Goal: Information Seeking & Learning: Learn about a topic

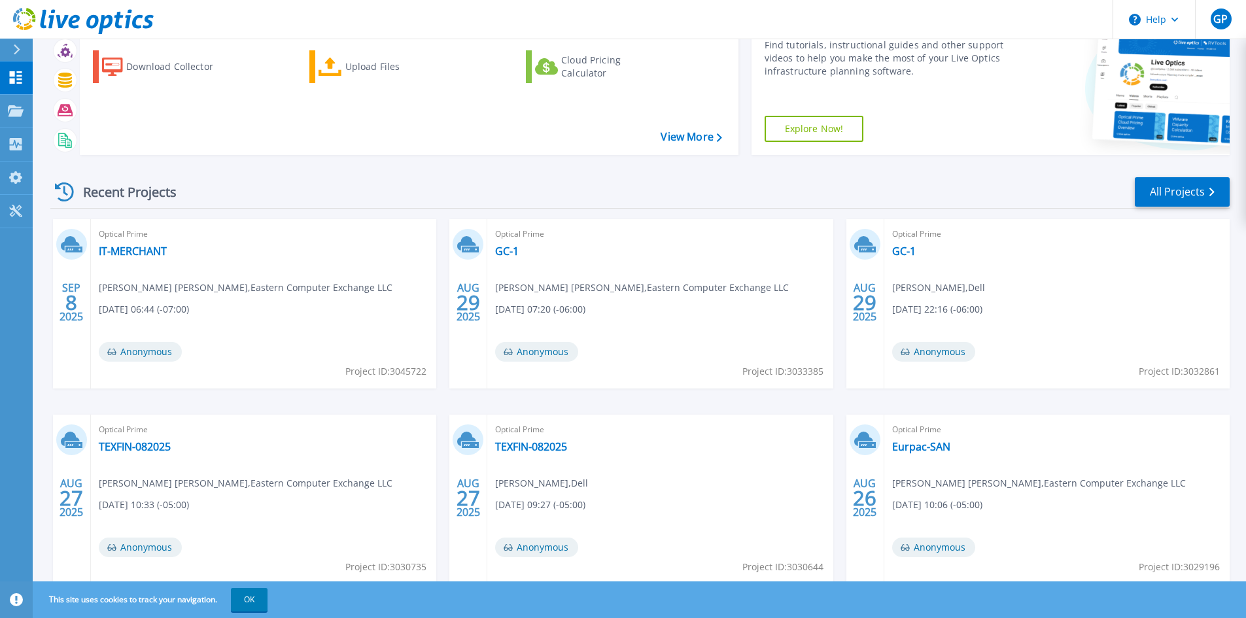
scroll to position [65, 0]
click at [122, 245] on link "IT-MERCHANT" at bounding box center [133, 250] width 68 height 13
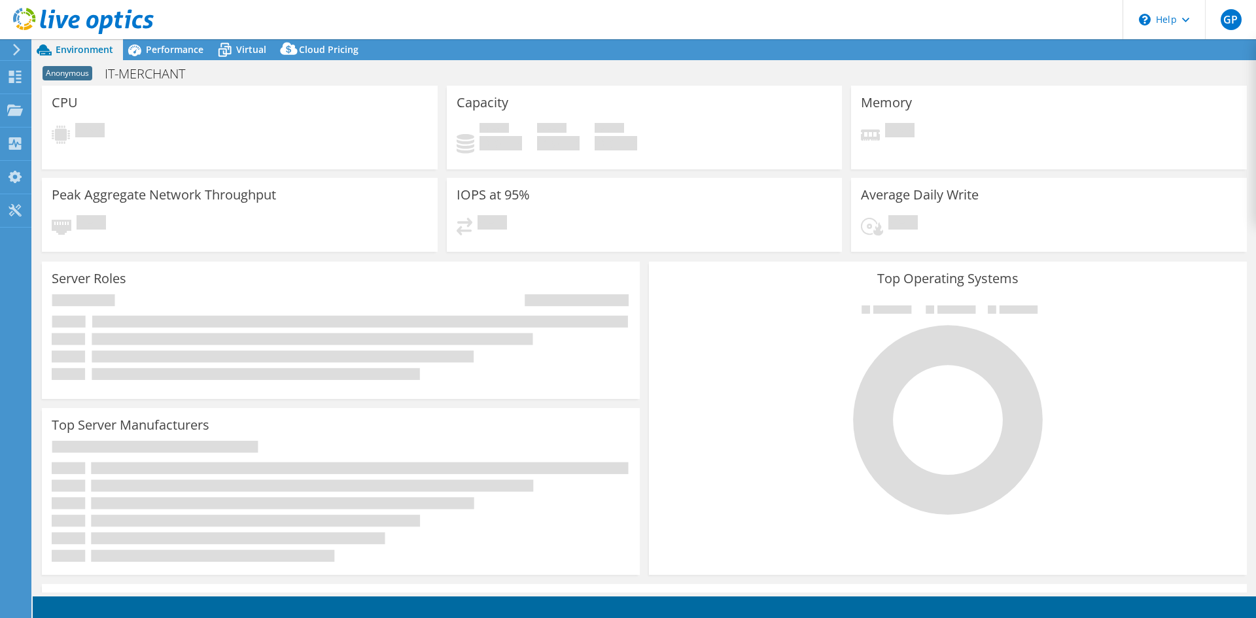
select select "USD"
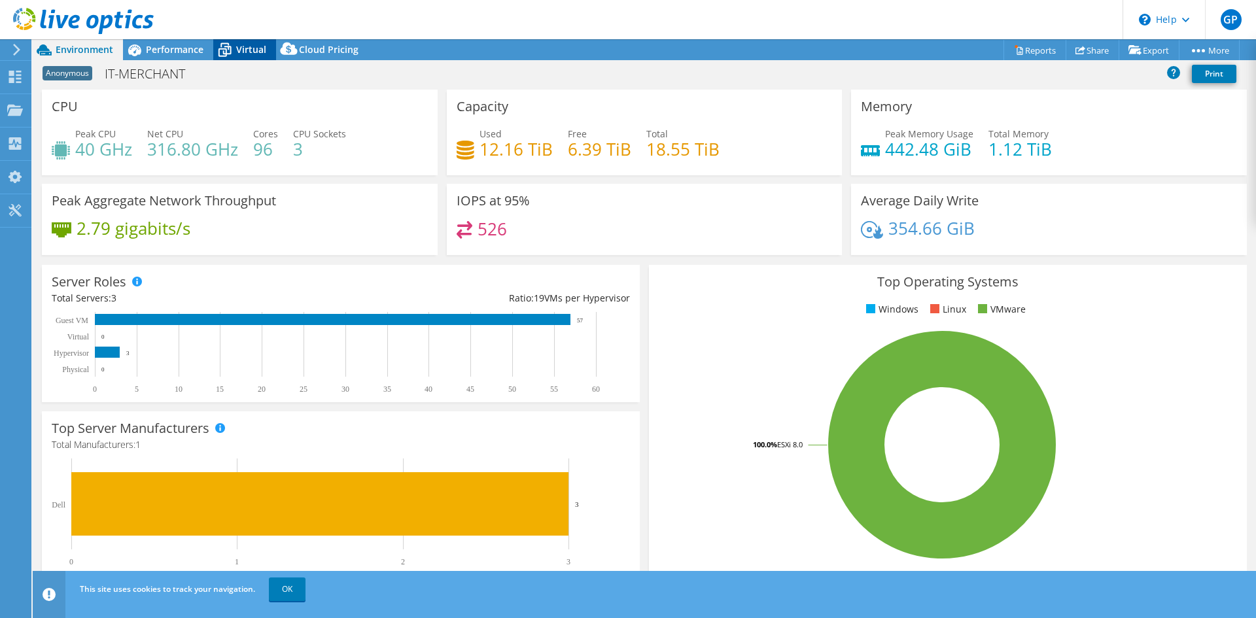
click at [242, 52] on span "Virtual" at bounding box center [251, 49] width 30 height 12
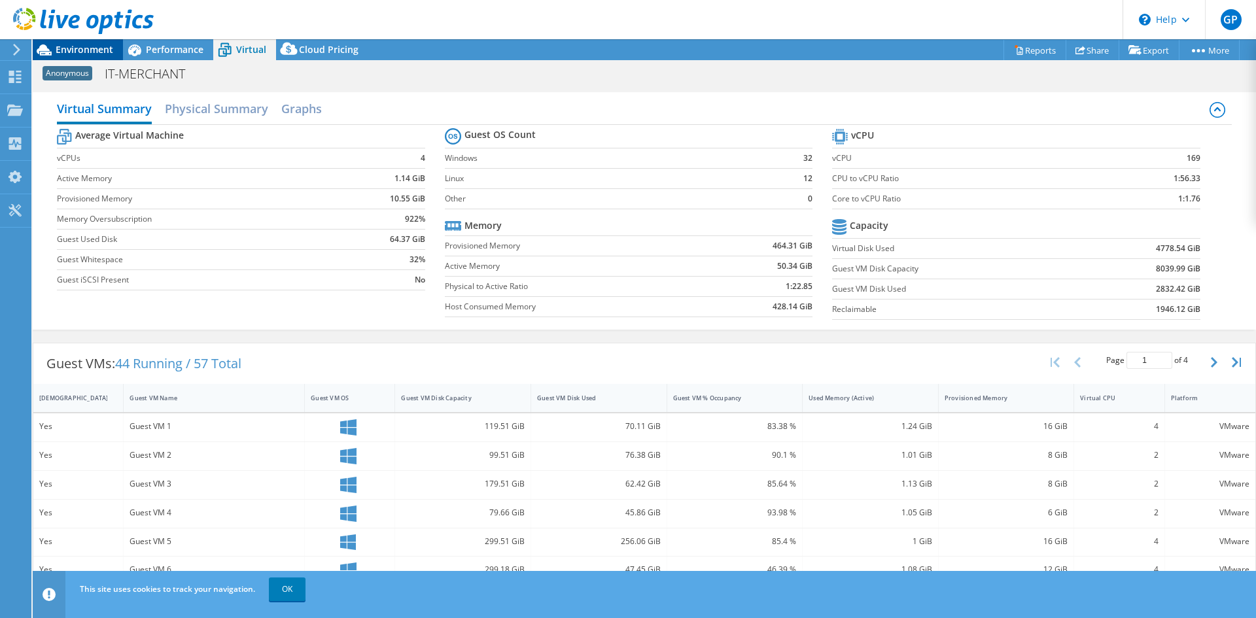
click at [86, 45] on span "Environment" at bounding box center [85, 49] width 58 height 12
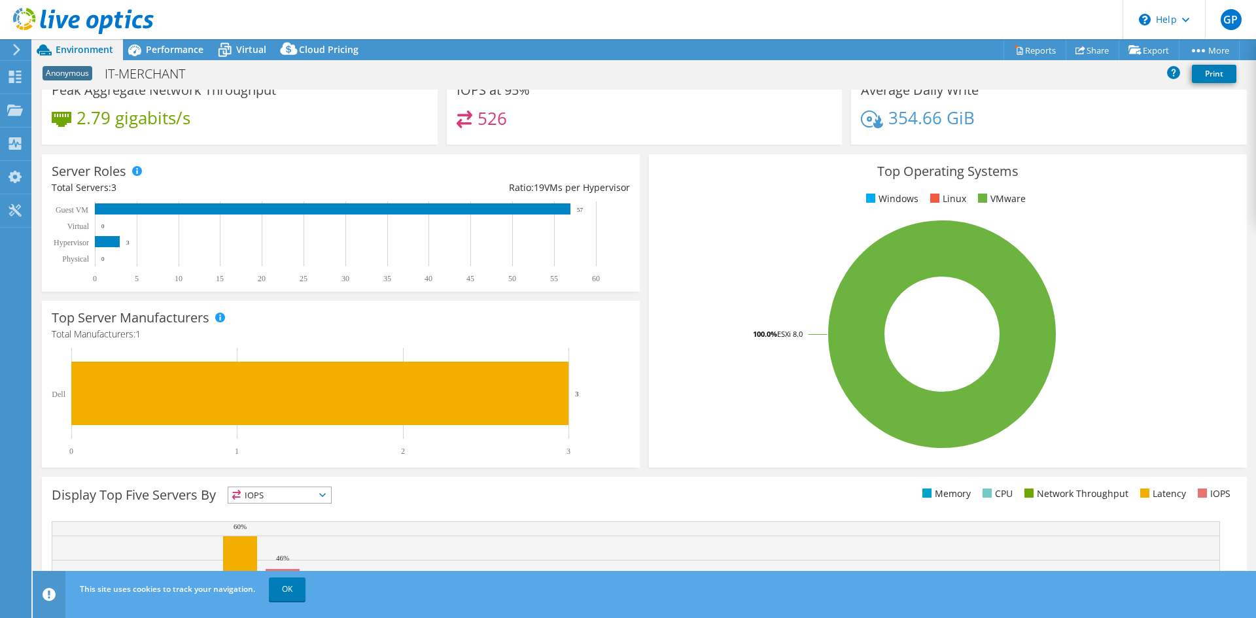
scroll to position [255, 0]
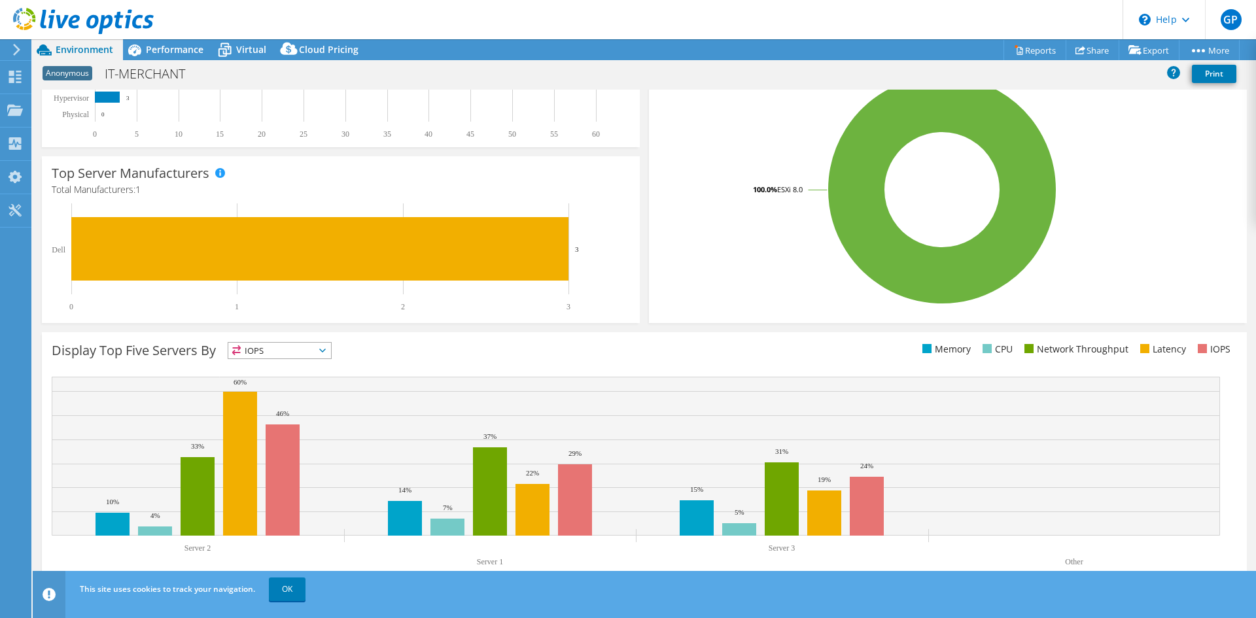
click at [283, 588] on link "OK" at bounding box center [287, 589] width 37 height 24
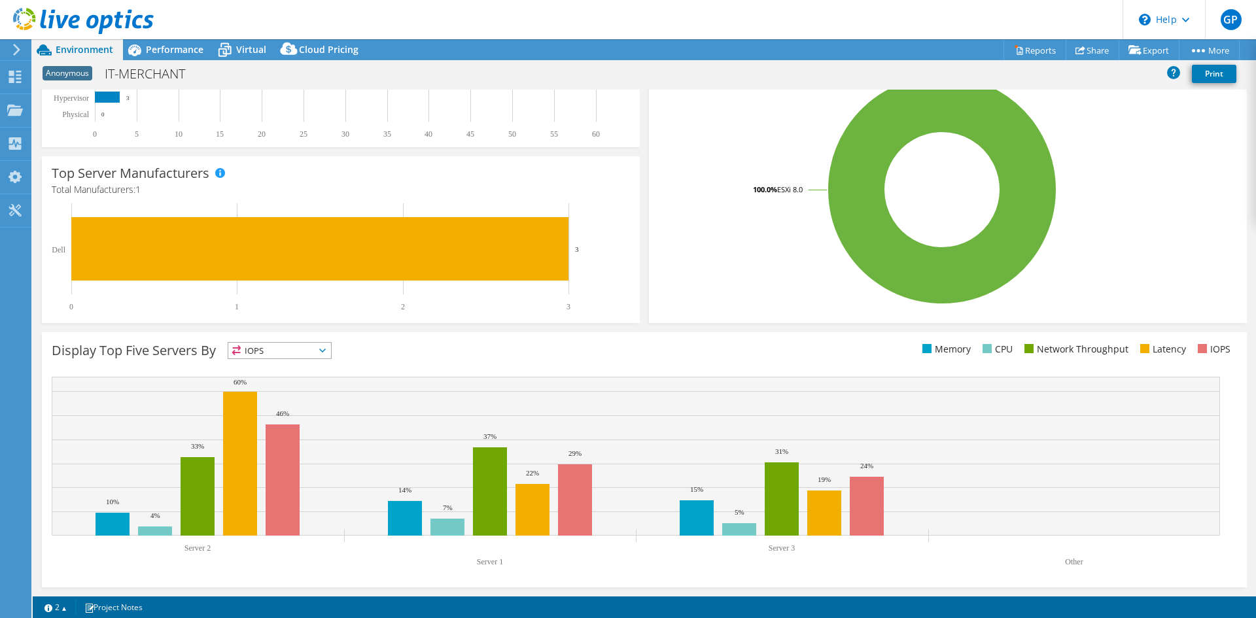
scroll to position [0, 0]
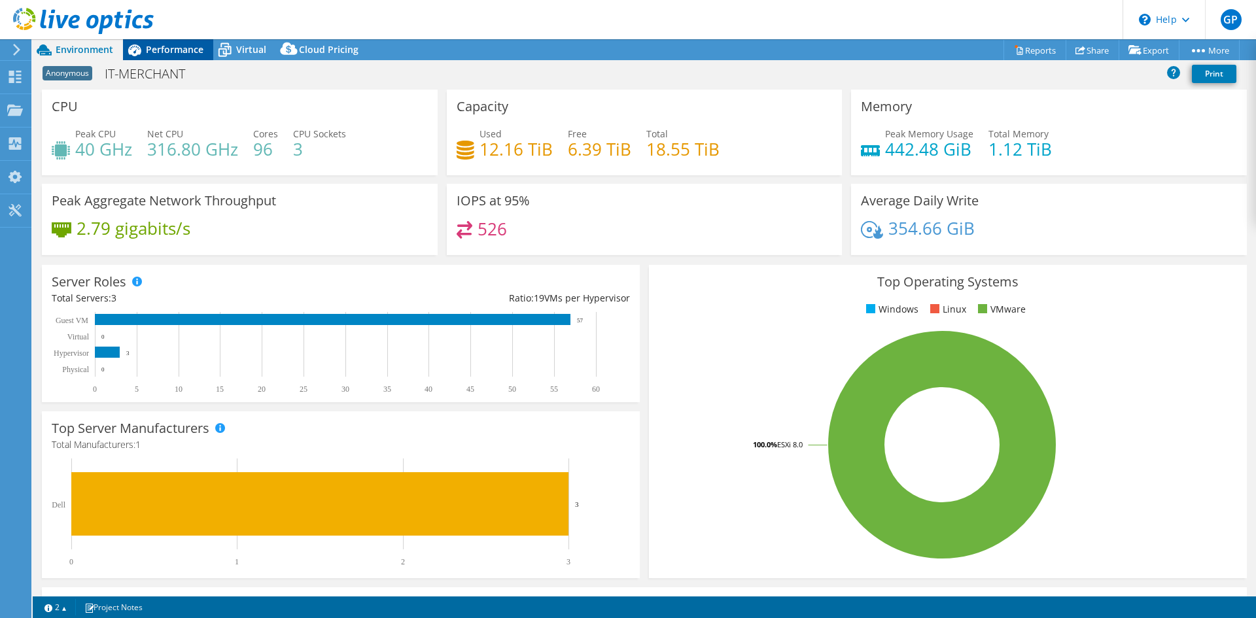
click at [196, 56] on div "Performance" at bounding box center [168, 49] width 90 height 21
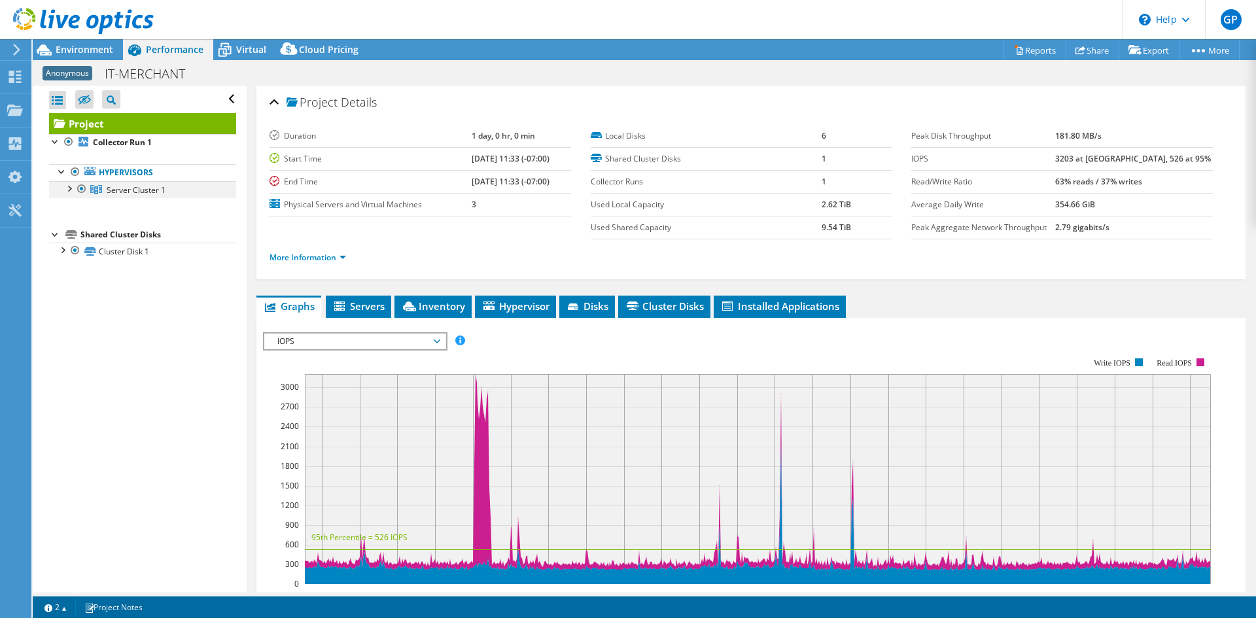
click at [71, 193] on div at bounding box center [68, 187] width 13 height 13
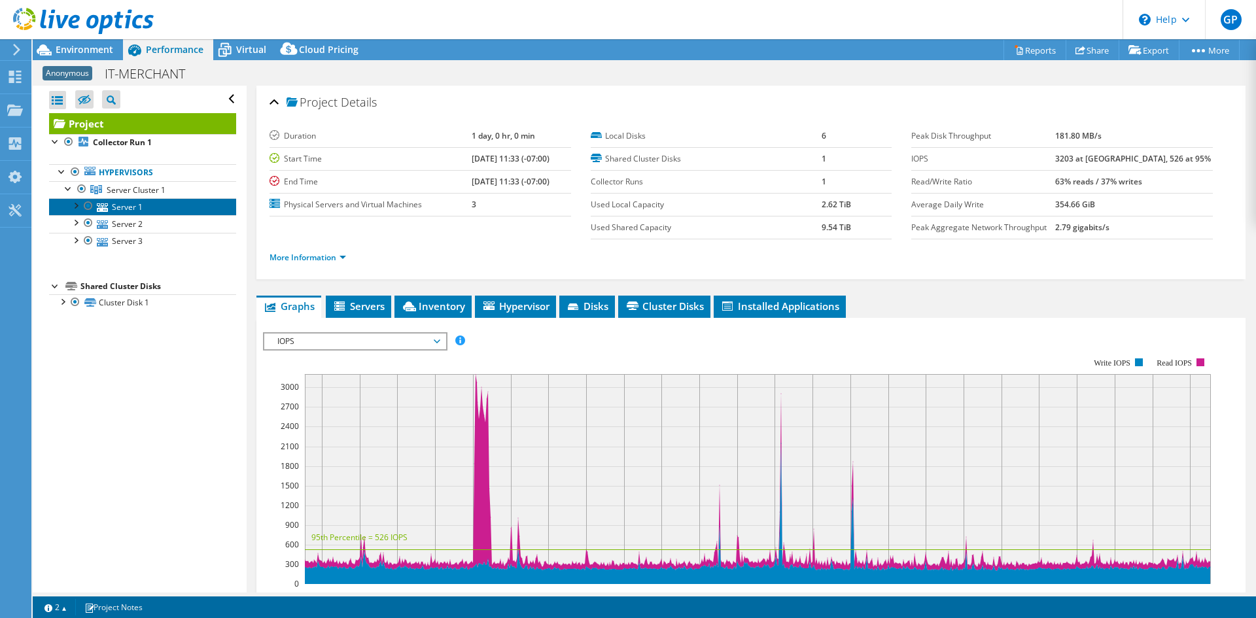
click at [109, 206] on link "Server 1" at bounding box center [142, 206] width 187 height 17
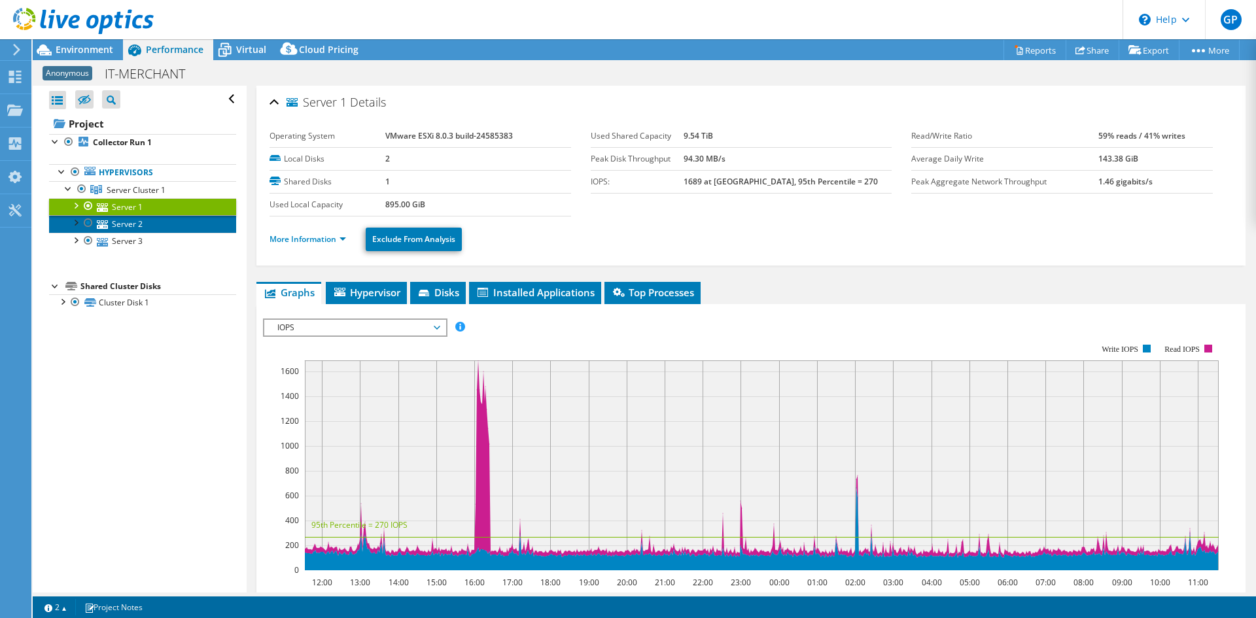
click at [143, 227] on link "Server 2" at bounding box center [142, 223] width 187 height 17
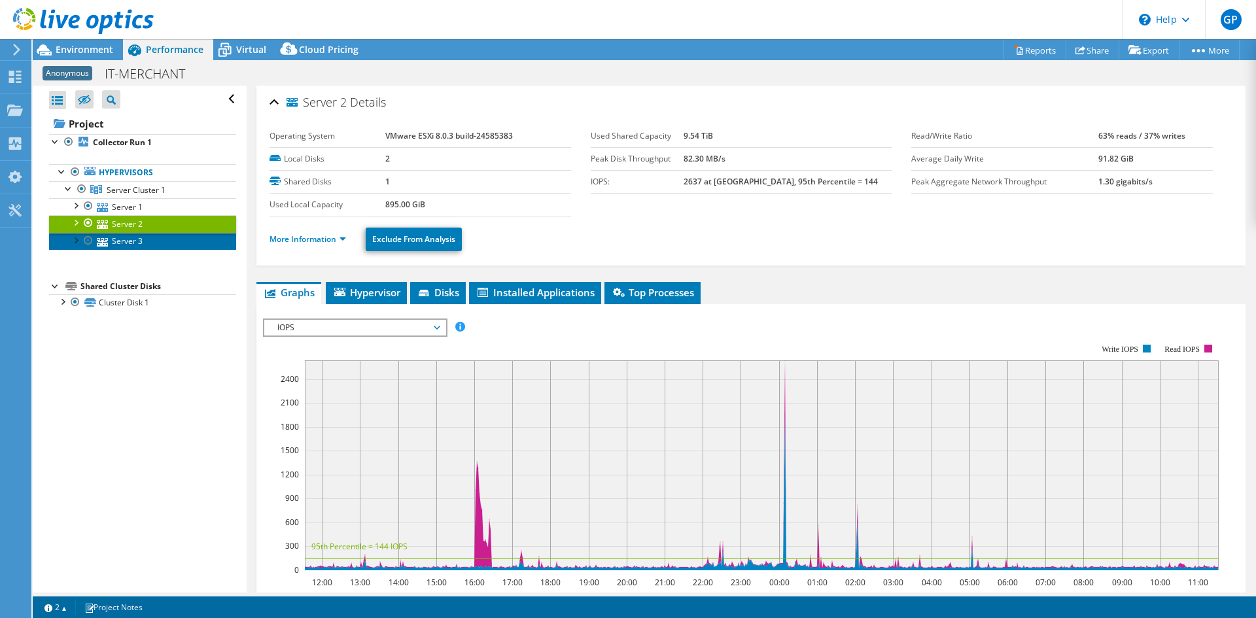
click at [147, 243] on link "Server 3" at bounding box center [142, 241] width 187 height 17
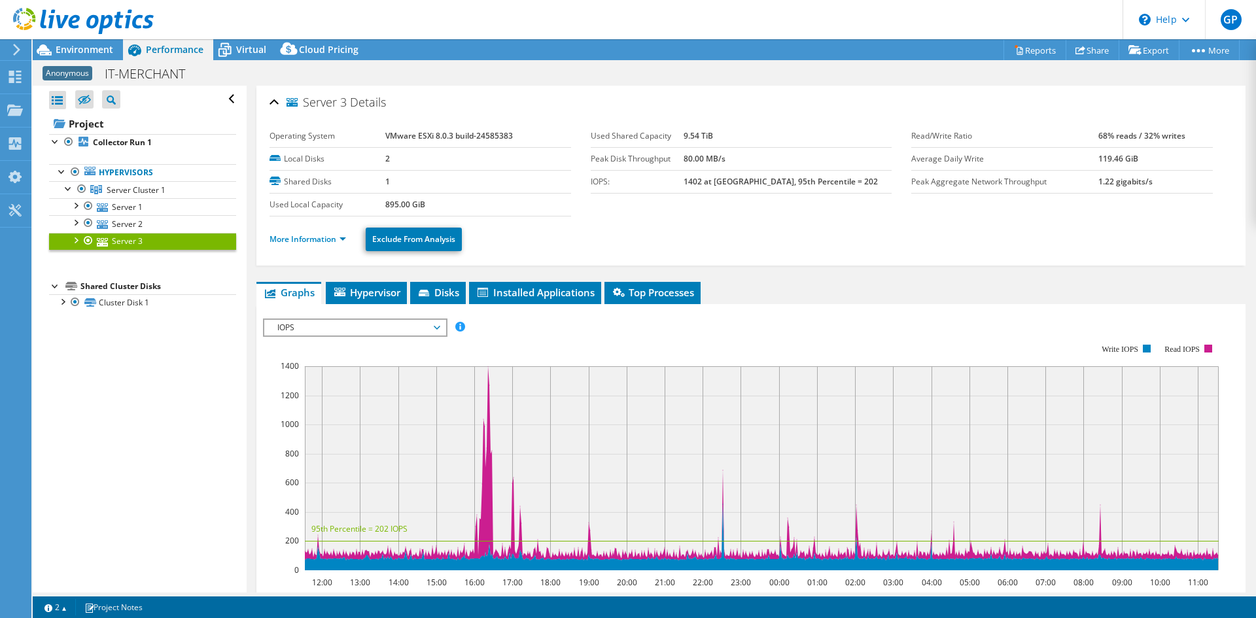
scroll to position [65, 0]
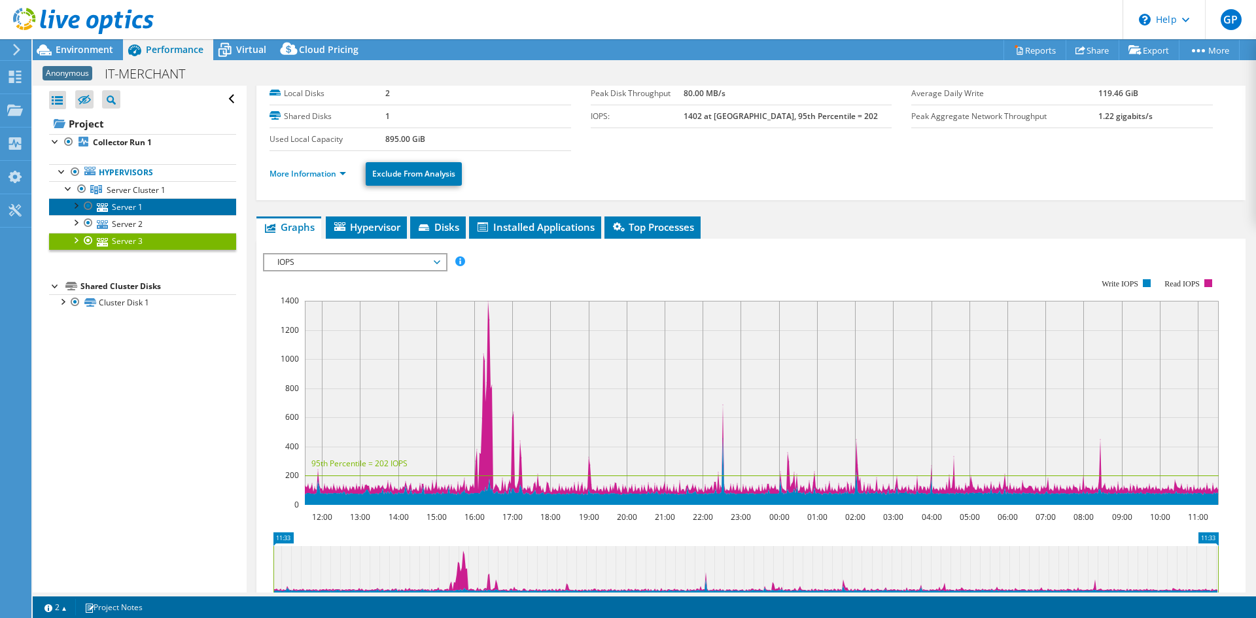
click at [139, 209] on link "Server 1" at bounding box center [142, 206] width 187 height 17
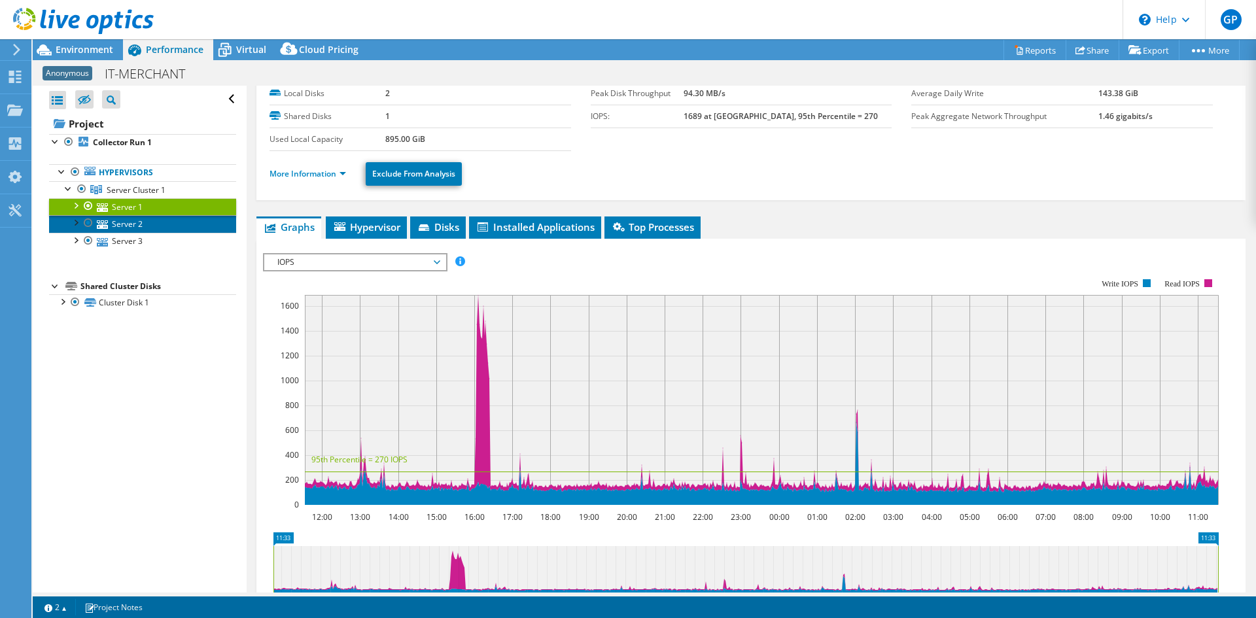
click at [143, 224] on link "Server 2" at bounding box center [142, 223] width 187 height 17
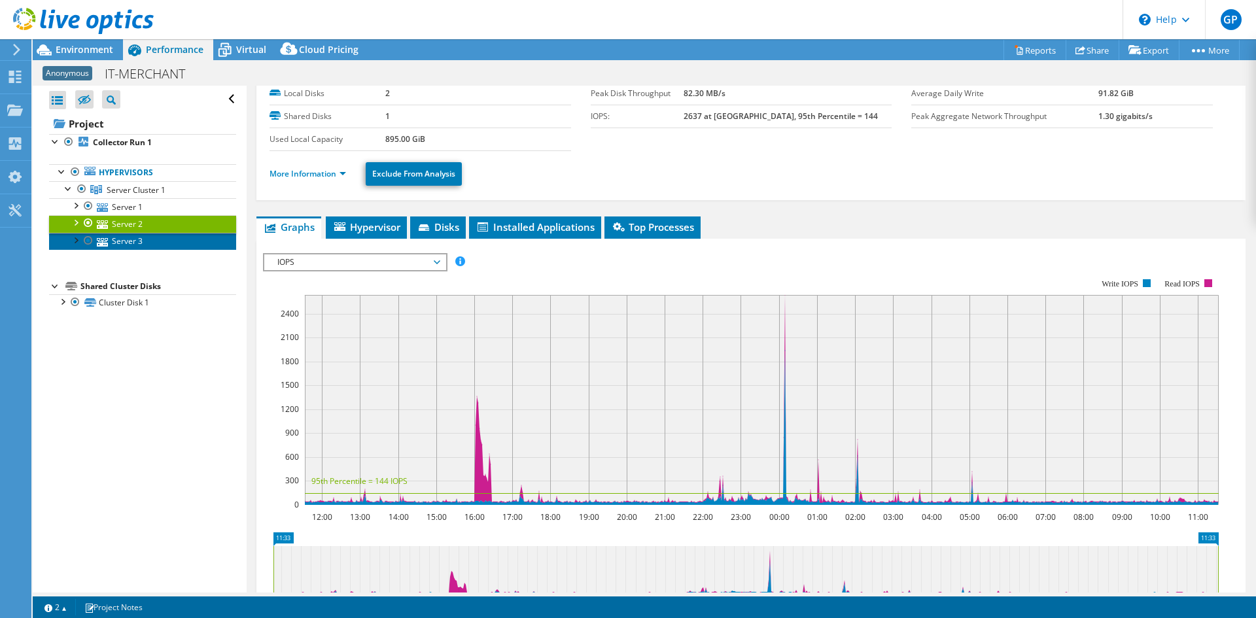
click at [130, 247] on link "Server 3" at bounding box center [142, 241] width 187 height 17
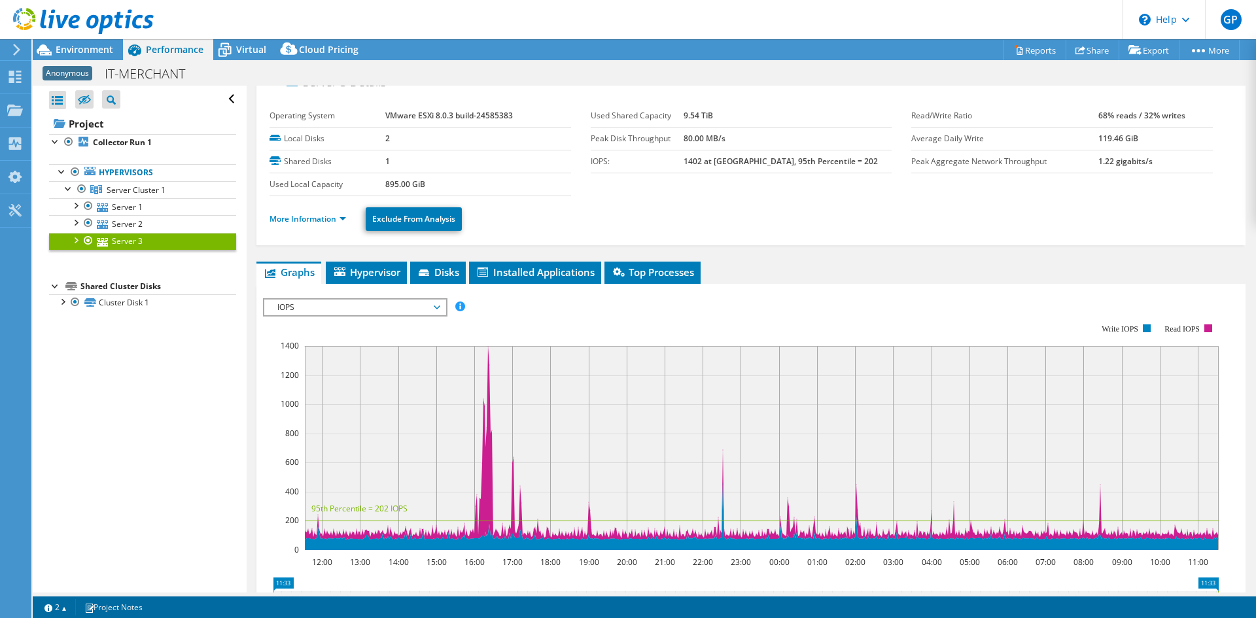
scroll to position [0, 0]
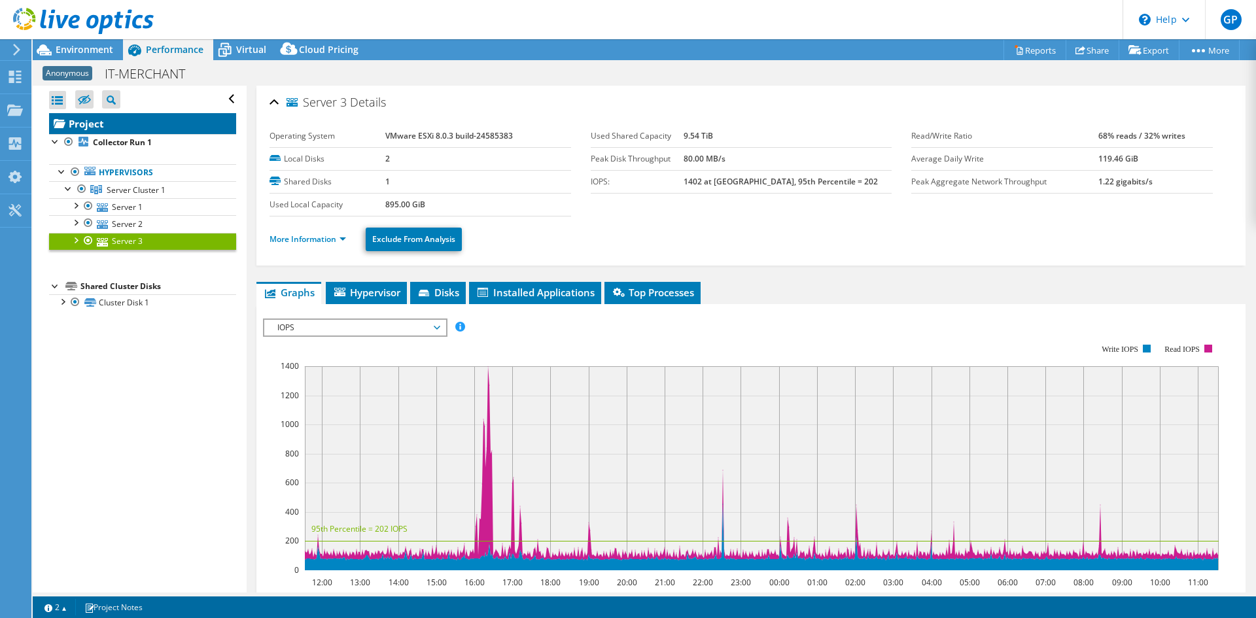
click at [112, 125] on link "Project" at bounding box center [142, 123] width 187 height 21
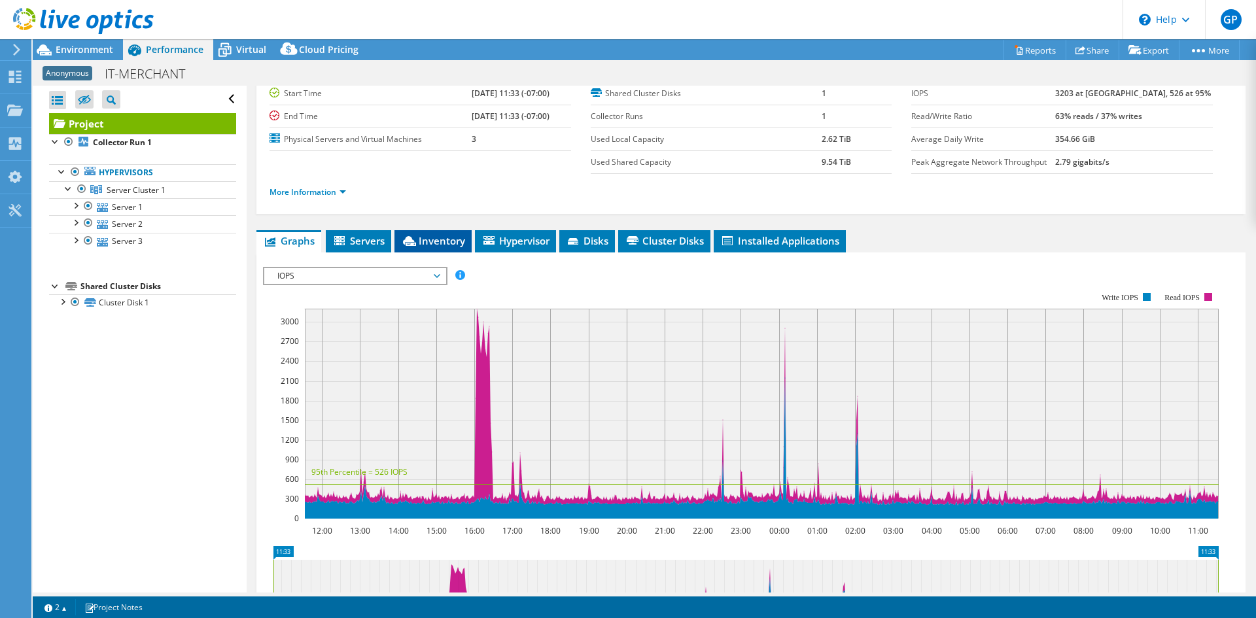
click at [447, 237] on span "Inventory" at bounding box center [433, 240] width 64 height 13
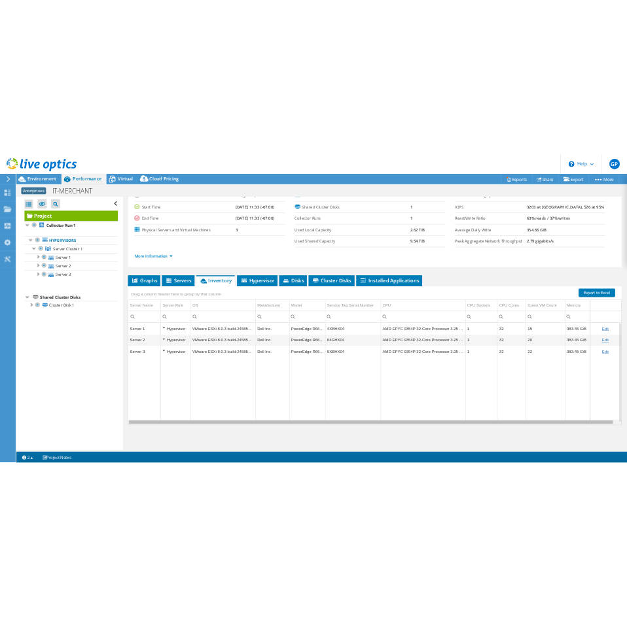
scroll to position [0, 6]
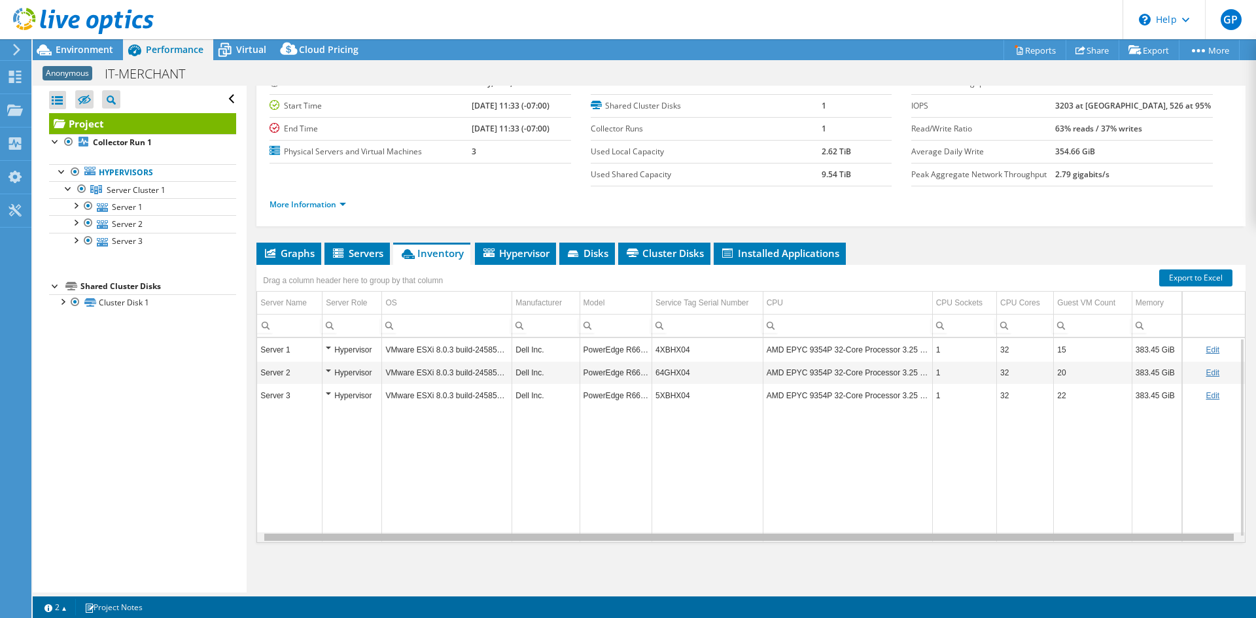
drag, startPoint x: 969, startPoint y: 538, endPoint x: 1050, endPoint y: 531, distance: 80.7
click at [1050, 531] on body "GP End User Greg Pedersen gregpedersen@ecei.com Eastern Computer Exchange My Pr…" at bounding box center [628, 309] width 1256 height 618
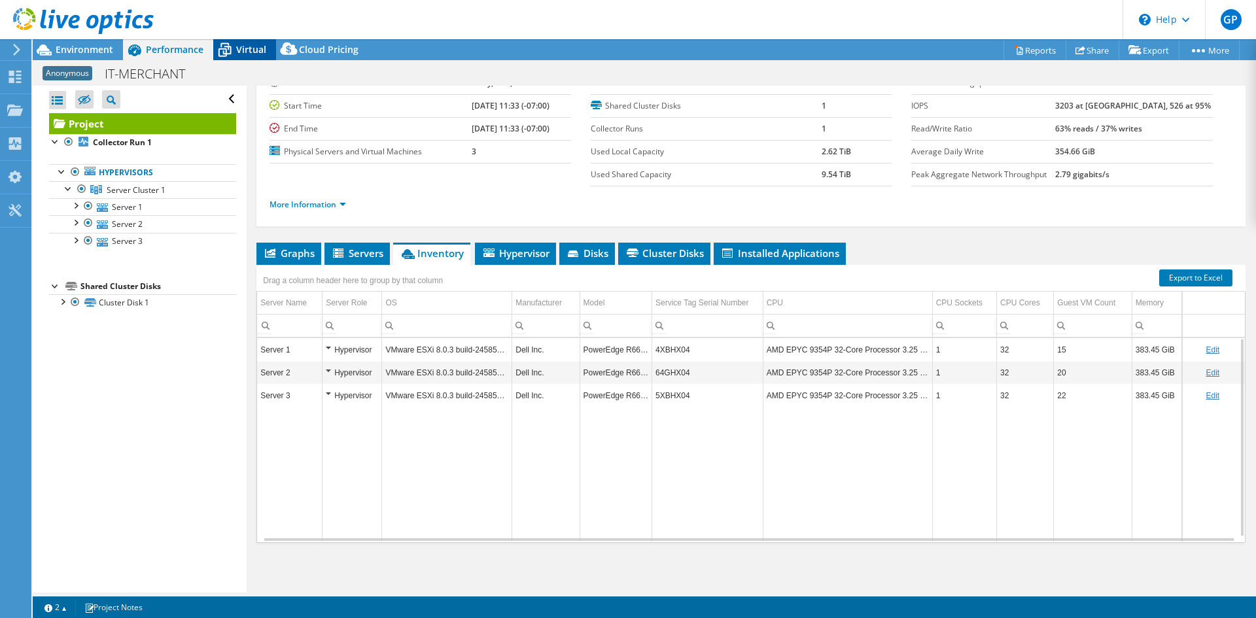
click at [252, 51] on span "Virtual" at bounding box center [251, 49] width 30 height 12
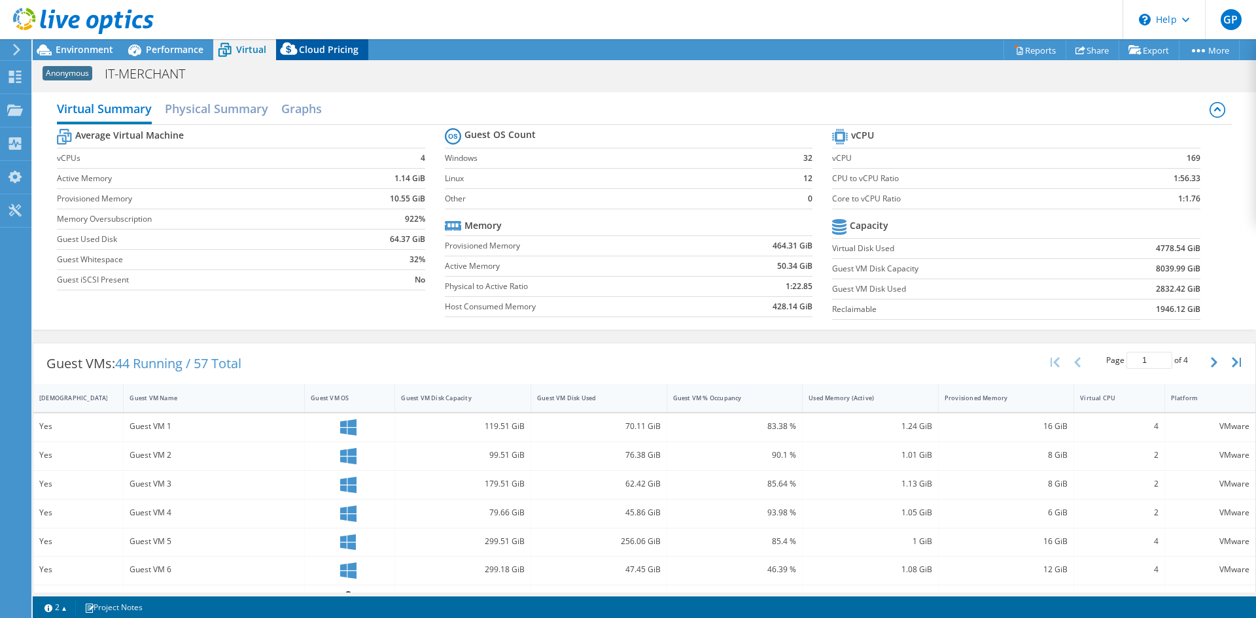
click at [300, 56] on icon at bounding box center [289, 52] width 26 height 26
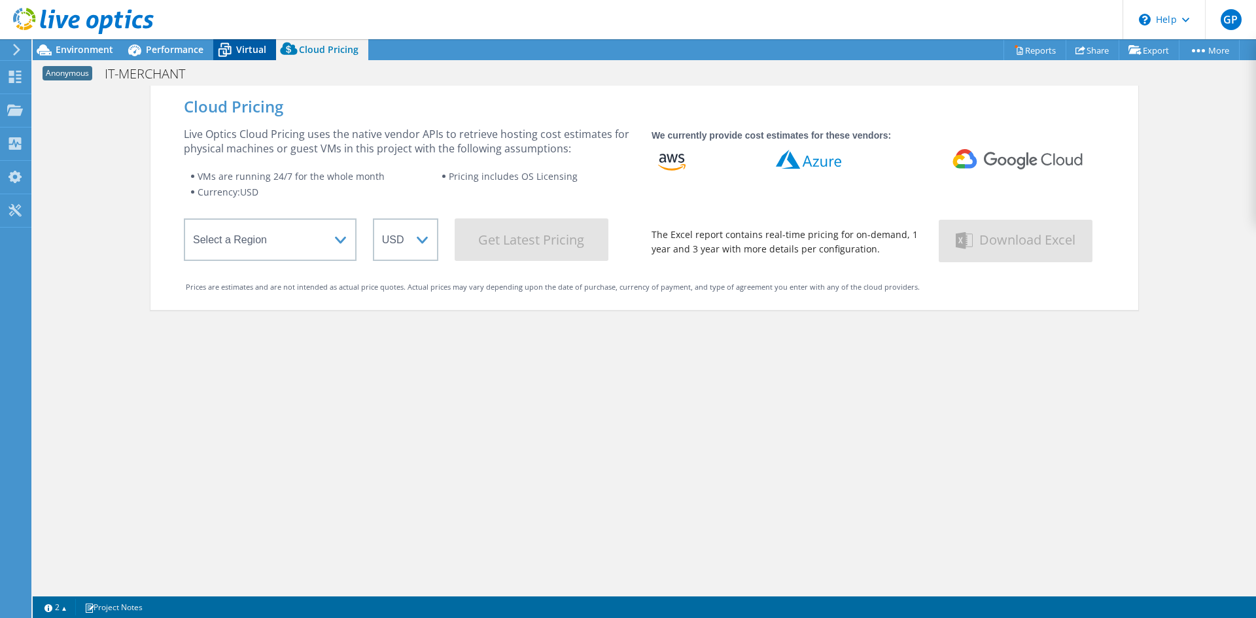
click at [260, 54] on span "Virtual" at bounding box center [251, 49] width 30 height 12
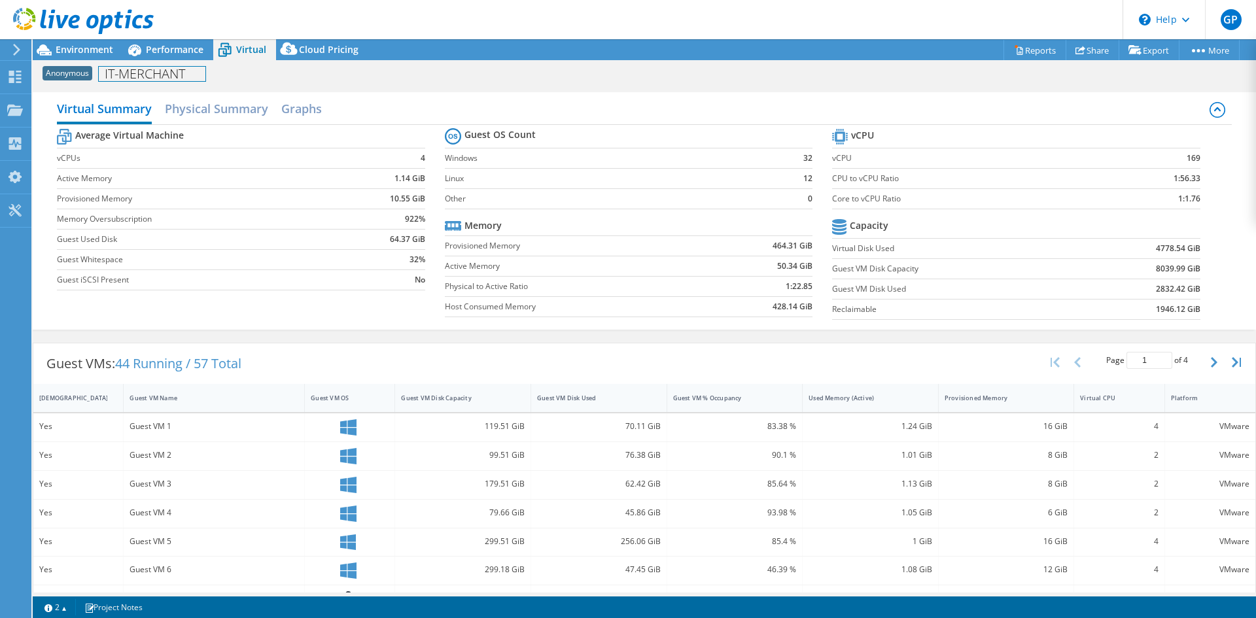
click at [103, 61] on div "Anonymous IT-MERCHANT Print" at bounding box center [644, 73] width 1223 height 26
click at [114, 52] on div "Environment" at bounding box center [78, 49] width 90 height 21
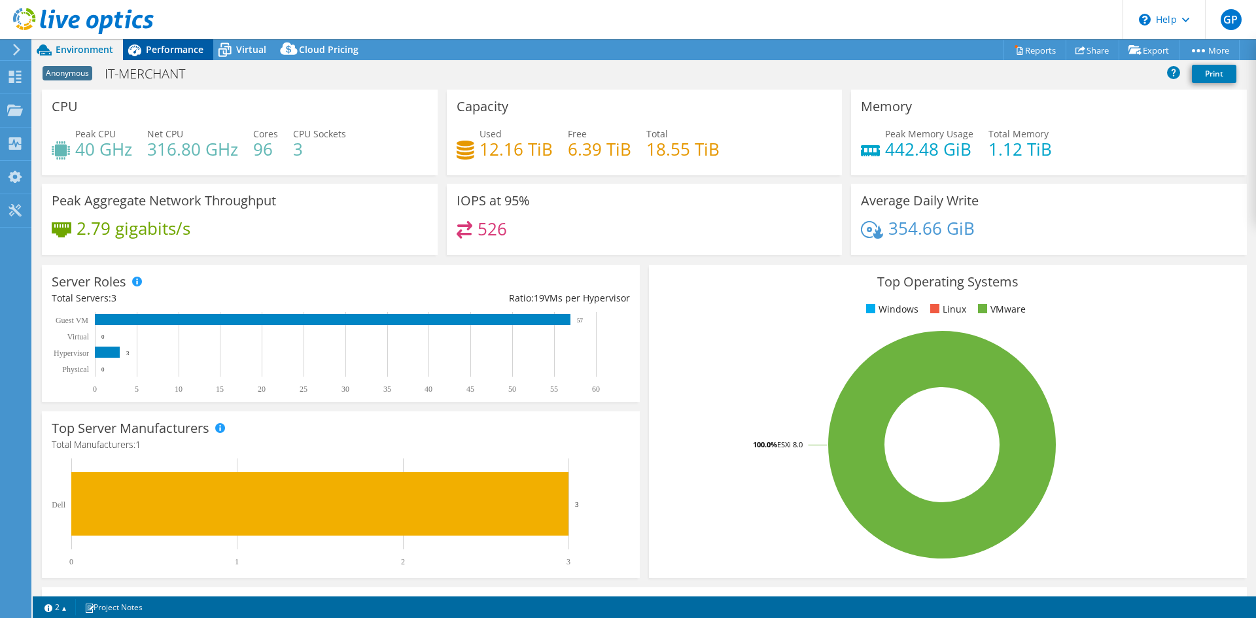
click at [154, 47] on span "Performance" at bounding box center [175, 49] width 58 height 12
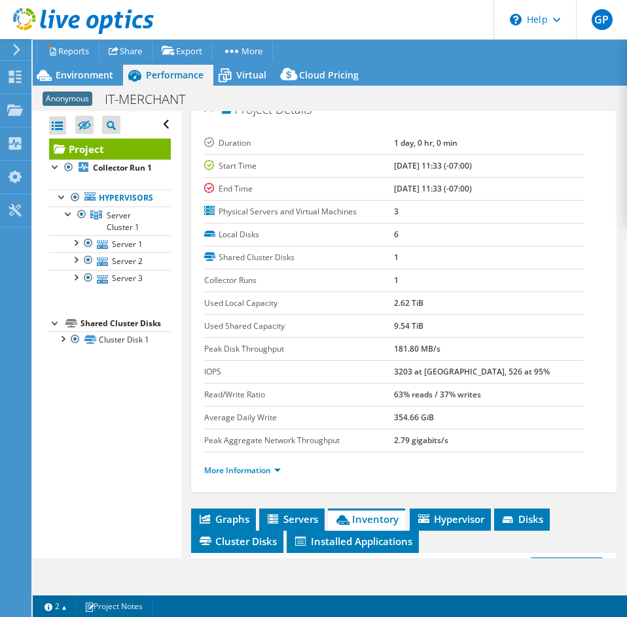
scroll to position [0, 0]
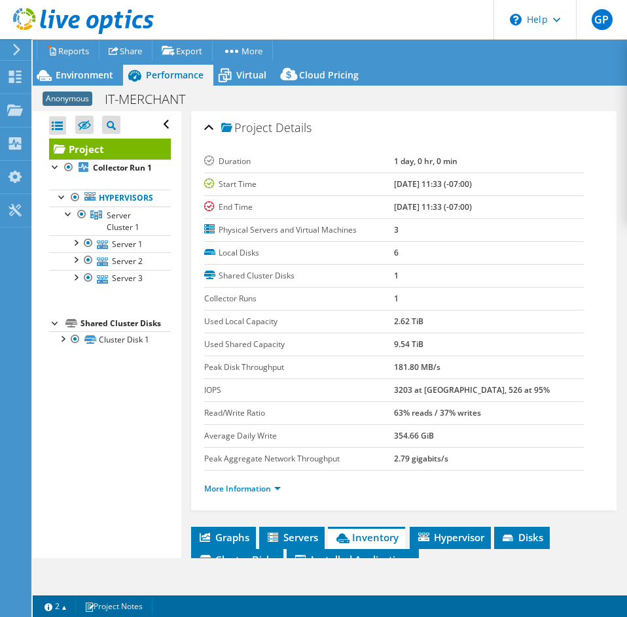
click at [416, 182] on b "09/03/2025, 11:33 (-07:00)" at bounding box center [433, 184] width 78 height 11
click at [414, 194] on td "09/03/2025, 11:33 (-07:00)" at bounding box center [489, 184] width 190 height 23
click at [257, 84] on div "Virtual" at bounding box center [244, 75] width 63 height 21
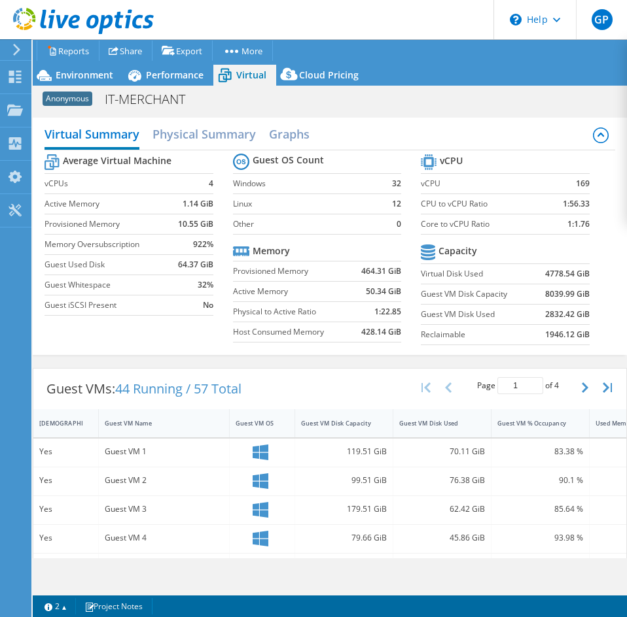
click at [185, 207] on b "1.14 GiB" at bounding box center [197, 204] width 31 height 13
click at [202, 206] on b "1.14 GiB" at bounding box center [197, 204] width 31 height 13
click at [154, 71] on span "Performance" at bounding box center [175, 75] width 58 height 12
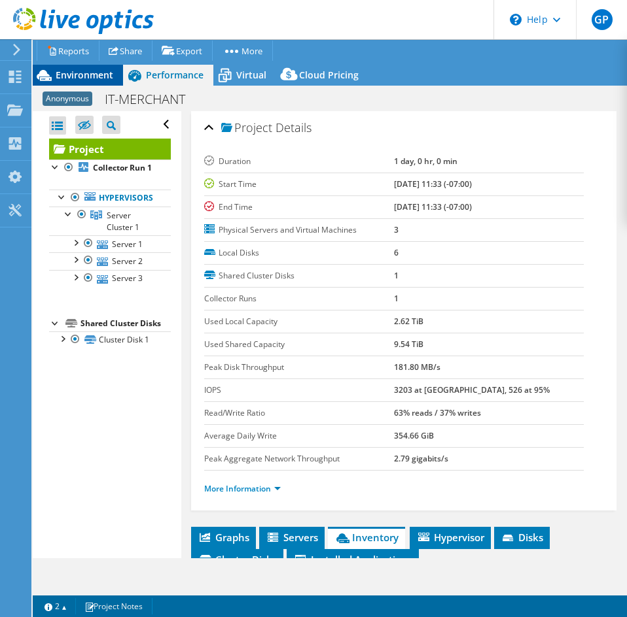
click at [90, 80] on span "Environment" at bounding box center [85, 75] width 58 height 12
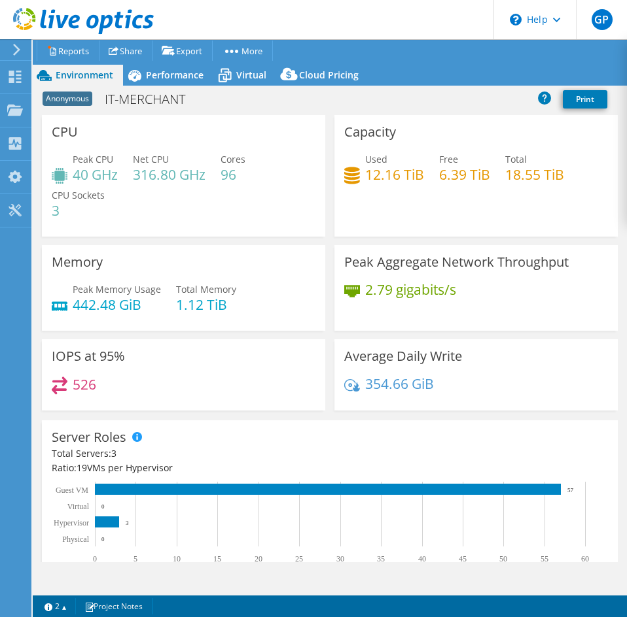
click at [90, 174] on h4 "40 GHz" at bounding box center [95, 174] width 45 height 14
drag, startPoint x: 82, startPoint y: 175, endPoint x: 92, endPoint y: 175, distance: 10.5
click at [82, 175] on h4 "40 GHz" at bounding box center [95, 174] width 45 height 14
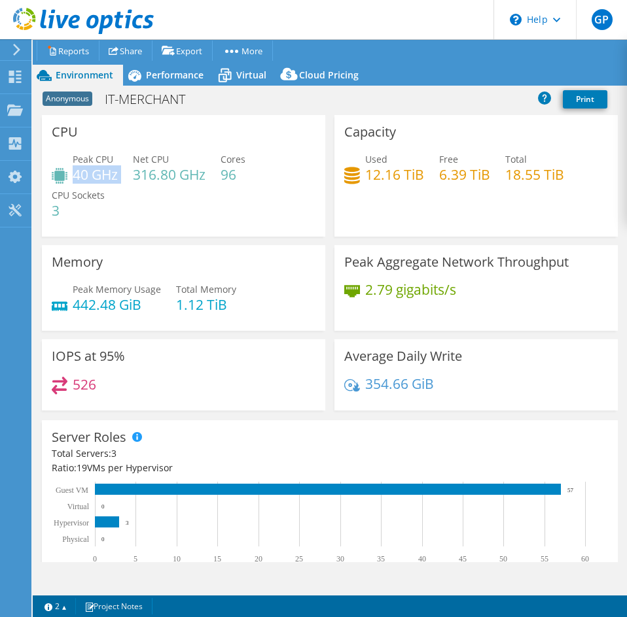
click at [86, 172] on h4 "40 GHz" at bounding box center [95, 174] width 45 height 14
click at [146, 181] on h4 "316.80 GHz" at bounding box center [169, 174] width 73 height 14
